Goal: Task Accomplishment & Management: Manage account settings

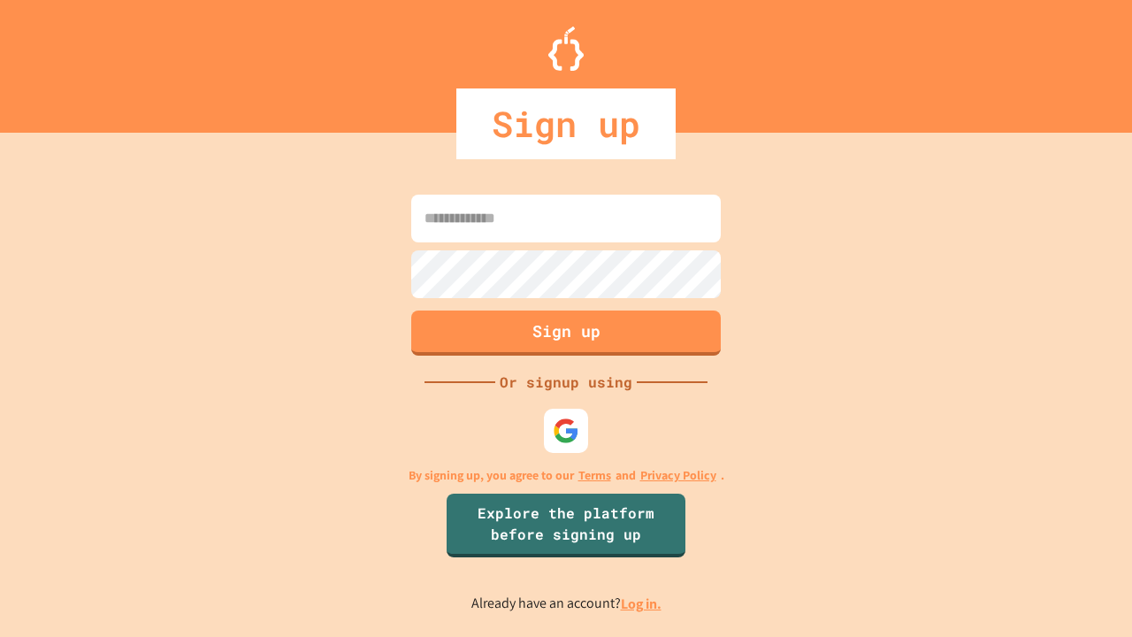
click at [642, 603] on link "Log in." at bounding box center [641, 603] width 41 height 19
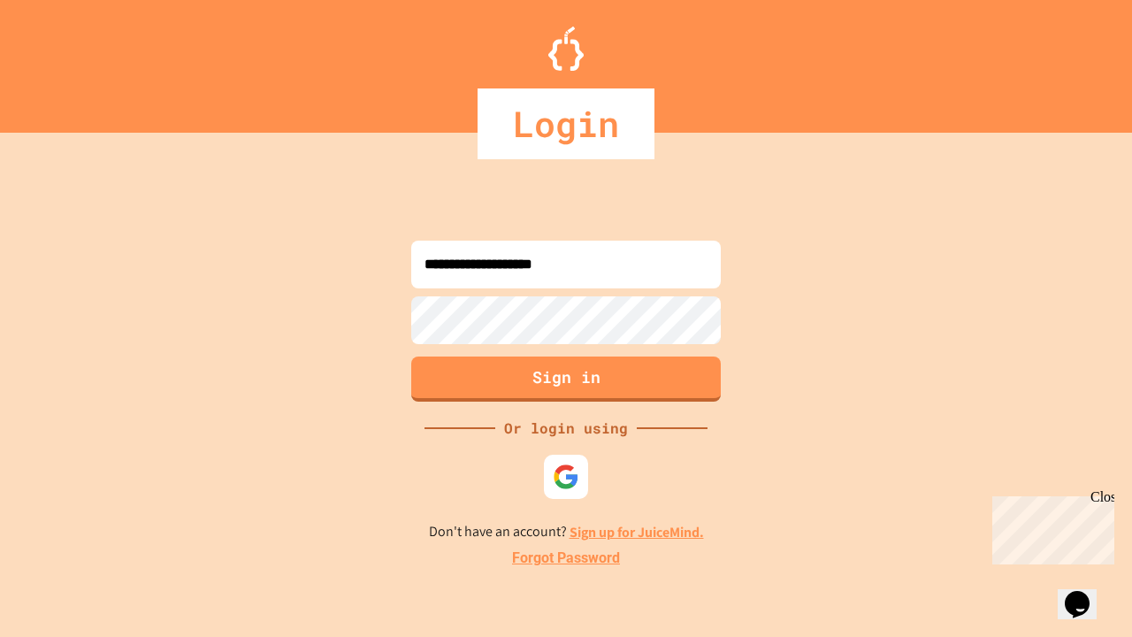
type input "**********"
